Goal: Task Accomplishment & Management: Manage account settings

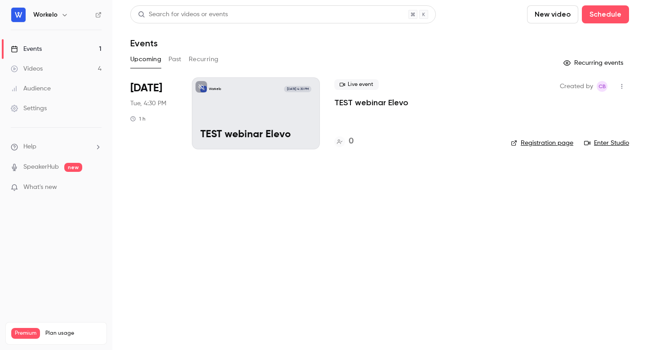
click at [622, 92] on button "button" at bounding box center [622, 86] width 14 height 14
click at [450, 154] on div at bounding box center [323, 175] width 647 height 350
click at [268, 94] on div "Workelo [DATE] 4:30 PM TEST webinar Elevo" at bounding box center [256, 113] width 128 height 72
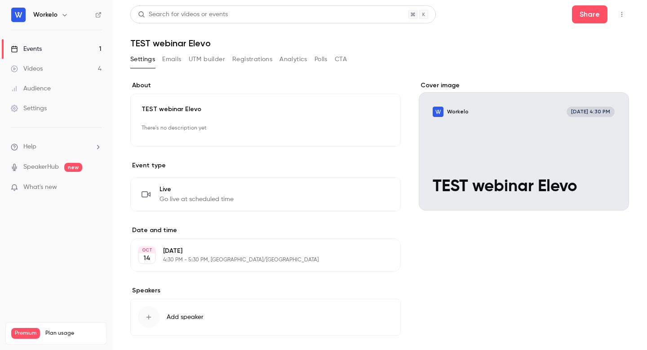
scroll to position [41, 0]
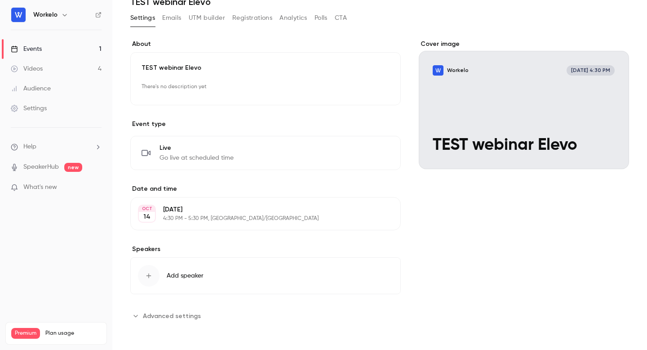
click at [195, 201] on div "[DATE] [DATE] 4:30 PM - 5:30 PM, [GEOGRAPHIC_DATA]/[GEOGRAPHIC_DATA] Edit" at bounding box center [265, 213] width 271 height 33
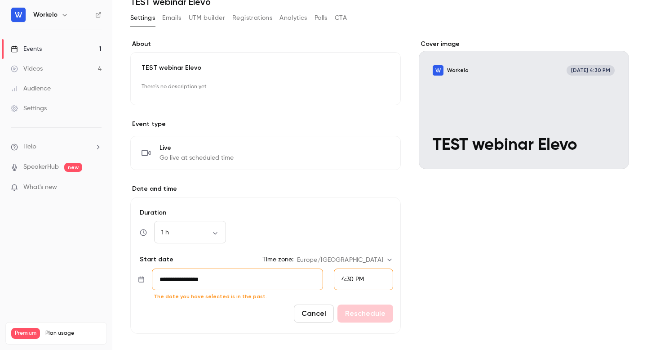
click at [192, 288] on input "**********" at bounding box center [237, 279] width 171 height 22
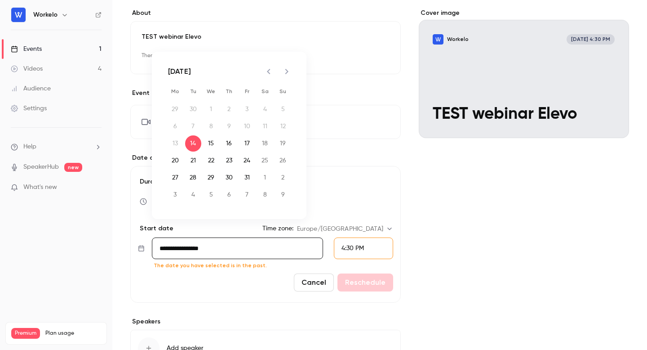
scroll to position [85, 0]
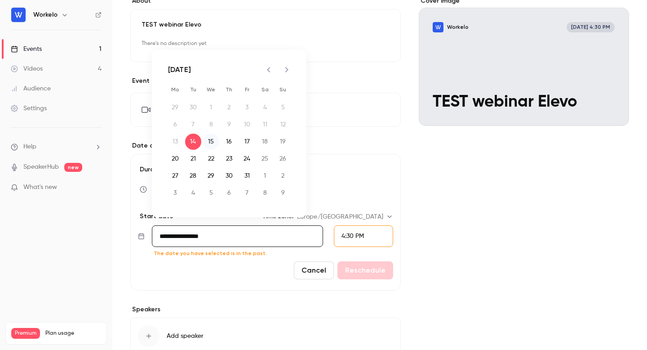
click at [210, 140] on button "15" at bounding box center [211, 142] width 16 height 16
type input "**********"
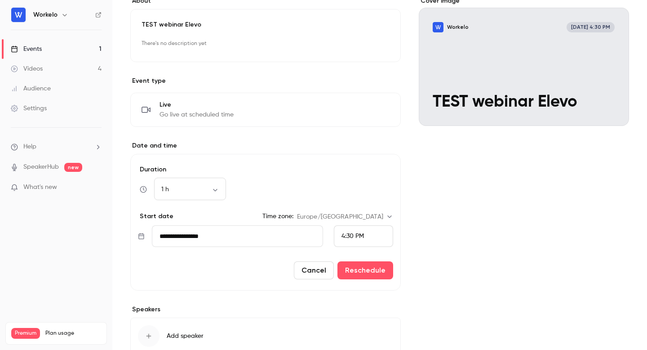
click at [353, 238] on span "4:30 PM" at bounding box center [353, 236] width 22 height 6
click at [360, 104] on span "2:15 PM" at bounding box center [352, 106] width 21 height 6
click at [359, 268] on button "Reschedule" at bounding box center [366, 270] width 56 height 18
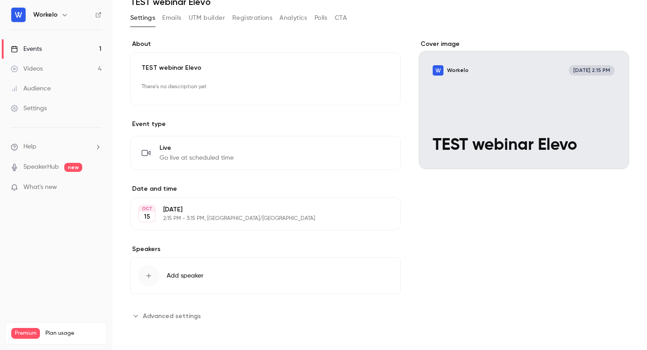
scroll to position [0, 0]
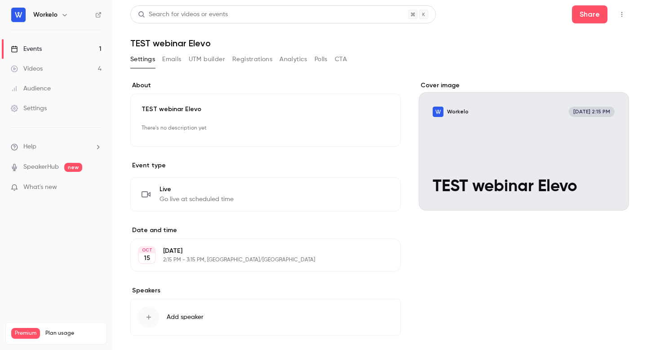
click at [624, 18] on button "button" at bounding box center [622, 14] width 14 height 14
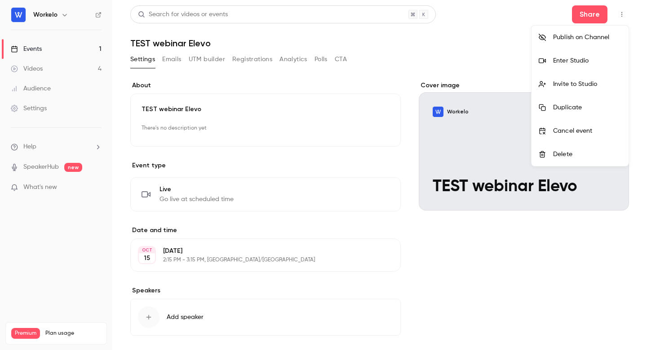
click at [588, 3] on div at bounding box center [323, 175] width 647 height 350
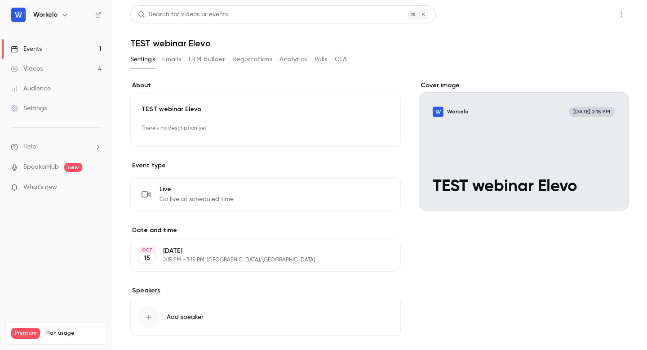
click at [588, 18] on button "Share" at bounding box center [590, 14] width 36 height 18
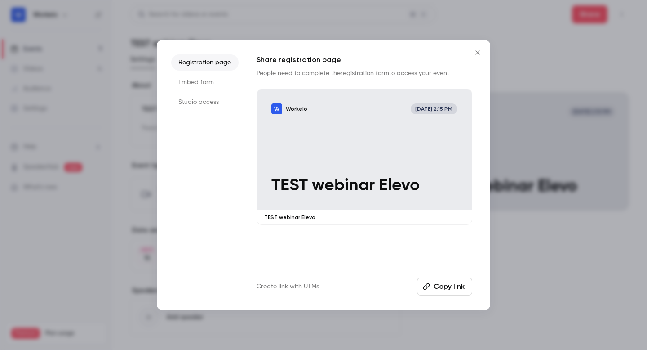
click at [197, 105] on li "Studio access" at bounding box center [204, 102] width 67 height 16
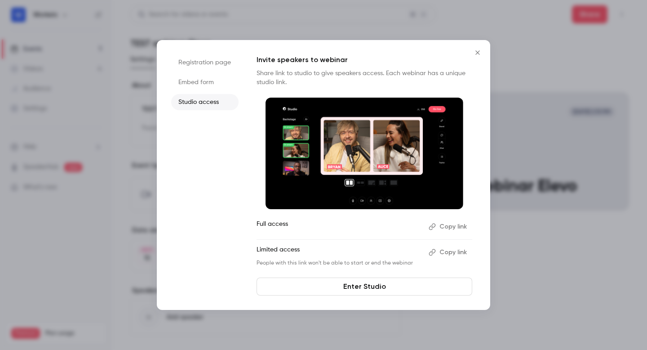
click at [447, 252] on button "Copy link" at bounding box center [448, 252] width 47 height 14
